Goal: Communication & Community: Answer question/provide support

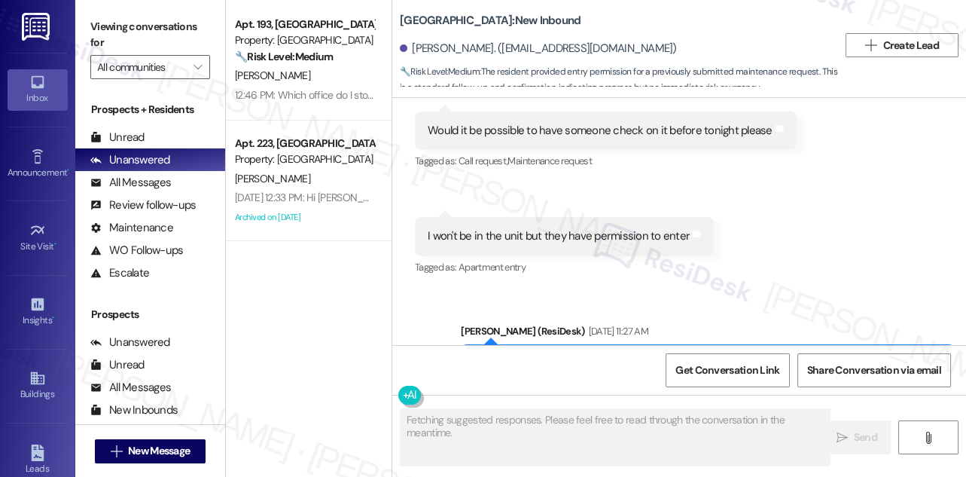
scroll to position [20821, 0]
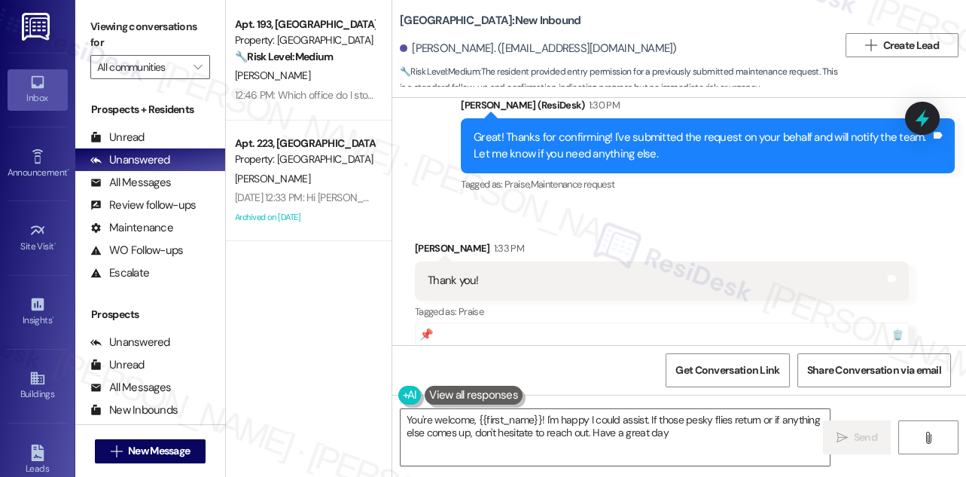
type textarea "You're welcome, {{first_name}}! I'm happy I could assist. If those pesky flies …"
click at [139, 39] on label "Viewing conversations for" at bounding box center [150, 35] width 120 height 40
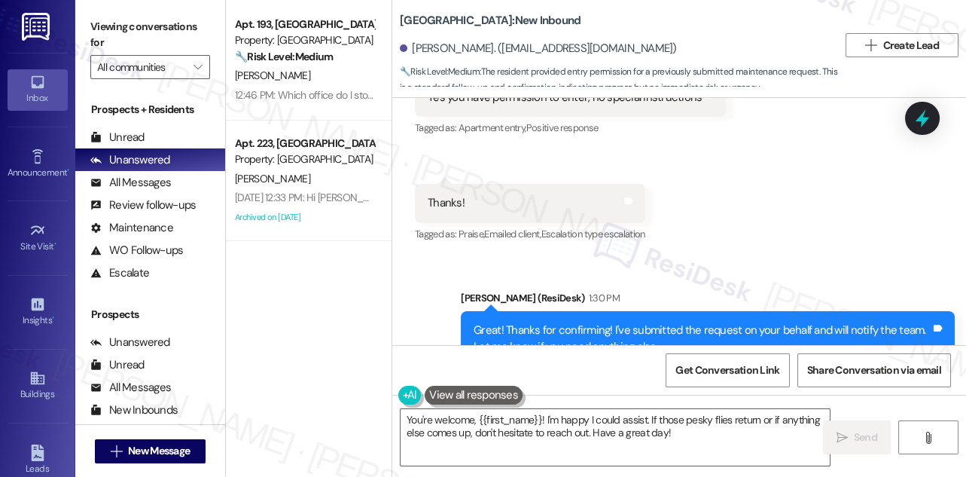
scroll to position [20684, 0]
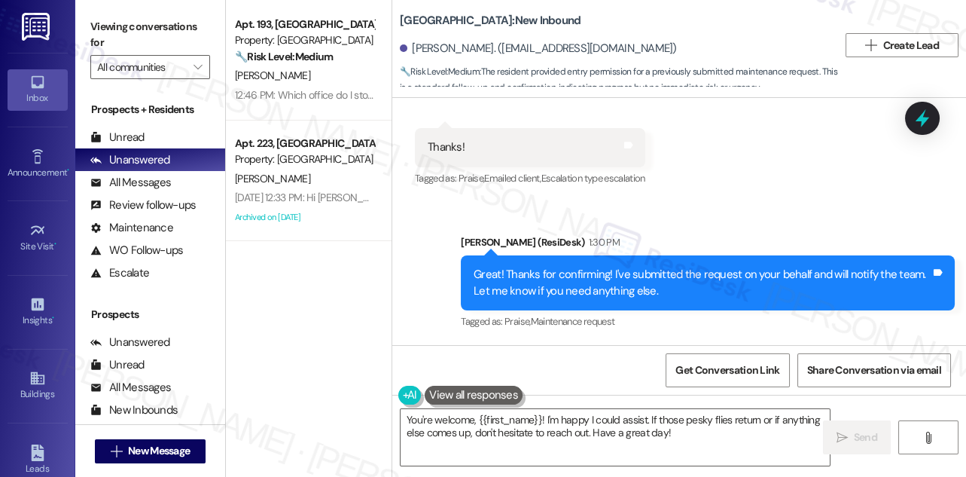
click at [498, 398] on div "Thank you! Tags and notes" at bounding box center [662, 417] width 494 height 38
